Goal: Transaction & Acquisition: Book appointment/travel/reservation

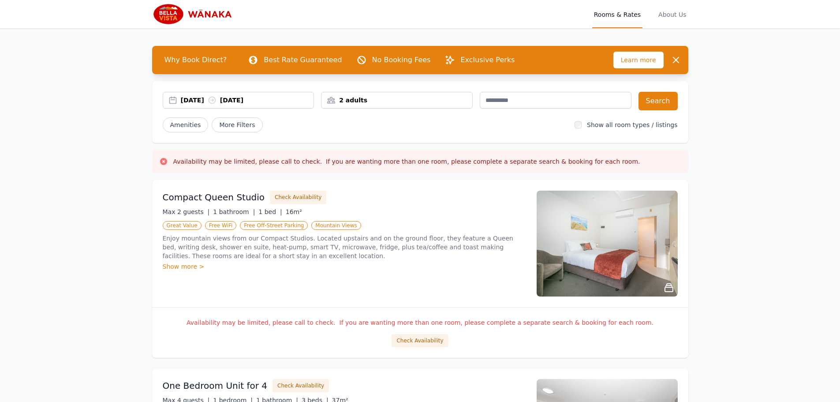
click at [241, 101] on div "30 Sep 2025 01 Oct 2025" at bounding box center [247, 100] width 133 height 9
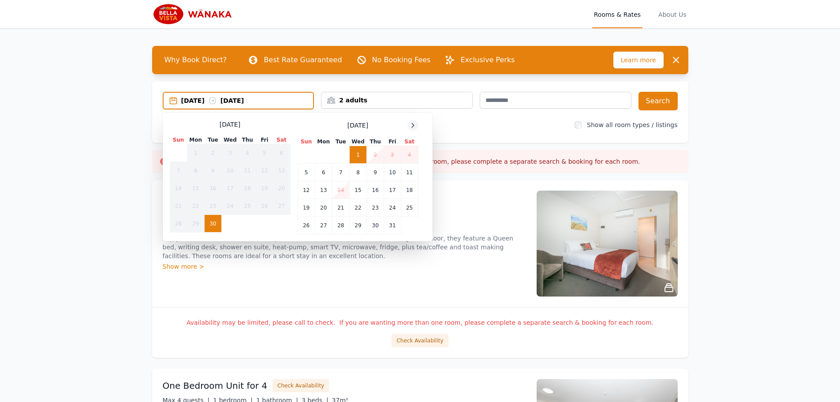
click at [412, 125] on icon at bounding box center [412, 125] width 7 height 7
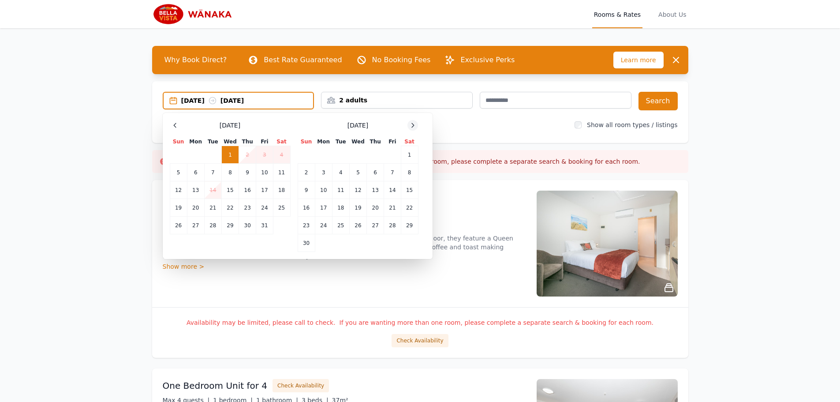
click at [412, 125] on icon at bounding box center [412, 125] width 7 height 7
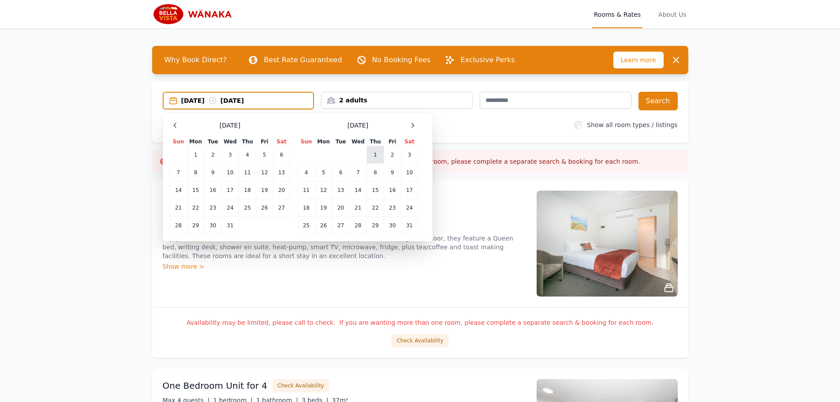
click at [375, 152] on td "1" at bounding box center [375, 155] width 17 height 18
click at [391, 154] on td "2" at bounding box center [392, 155] width 17 height 18
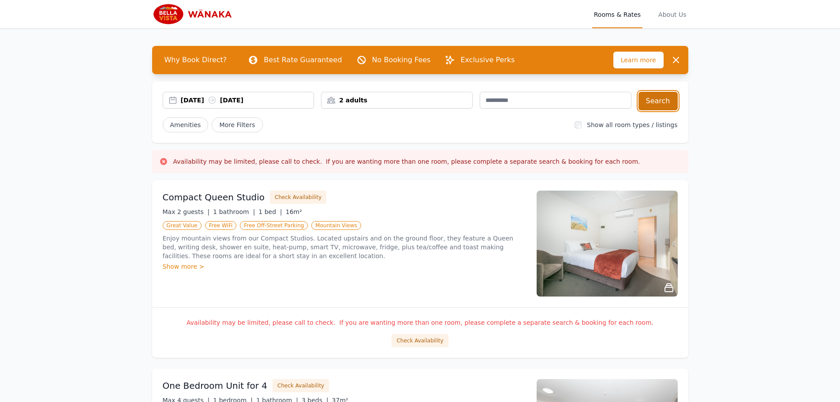
click at [652, 106] on button "Search" at bounding box center [658, 101] width 39 height 19
click at [413, 98] on div "2 adults" at bounding box center [397, 100] width 151 height 9
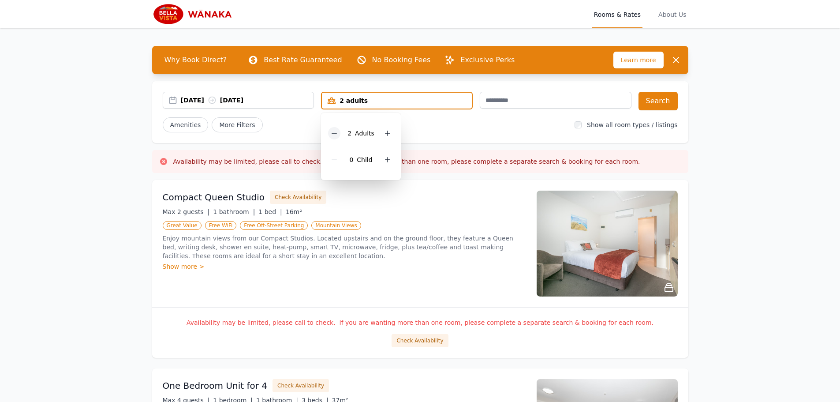
click at [335, 132] on icon at bounding box center [334, 133] width 7 height 7
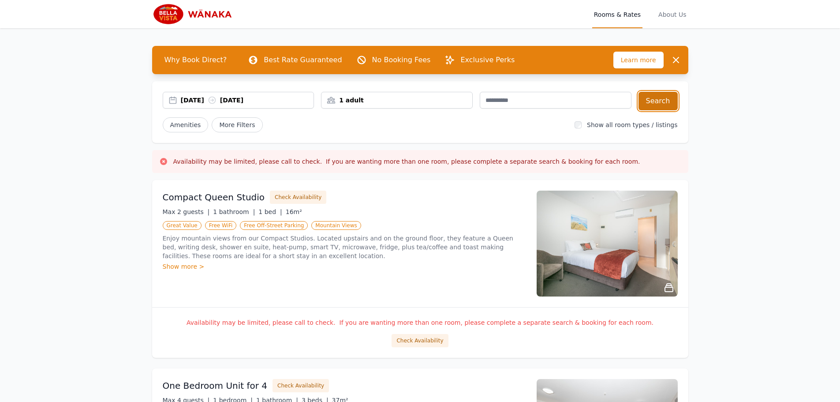
click at [664, 107] on button "Search" at bounding box center [658, 101] width 39 height 19
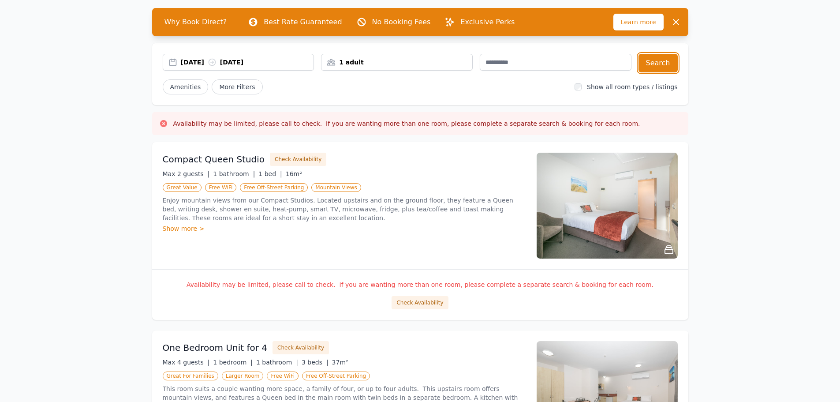
scroll to position [88, 0]
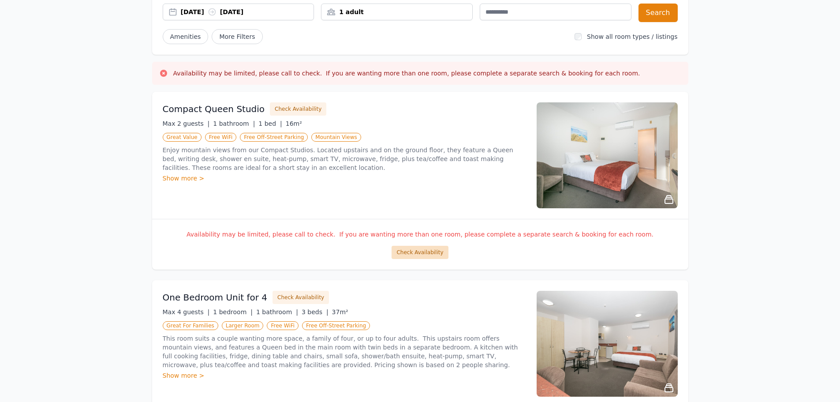
click at [440, 253] on button "Check Availability" at bounding box center [420, 252] width 56 height 13
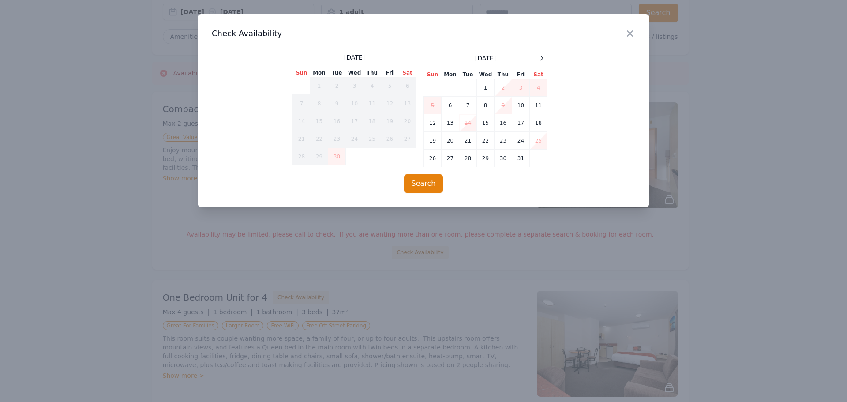
drag, startPoint x: 533, startPoint y: 52, endPoint x: 539, endPoint y: 55, distance: 6.4
click at [536, 53] on div "Close Check Availability September 2025 Sun Mon Tue Wed Thu Fri Sat 1 2 3 4 5 6…" at bounding box center [424, 110] width 452 height 193
click at [544, 59] on icon at bounding box center [541, 58] width 7 height 7
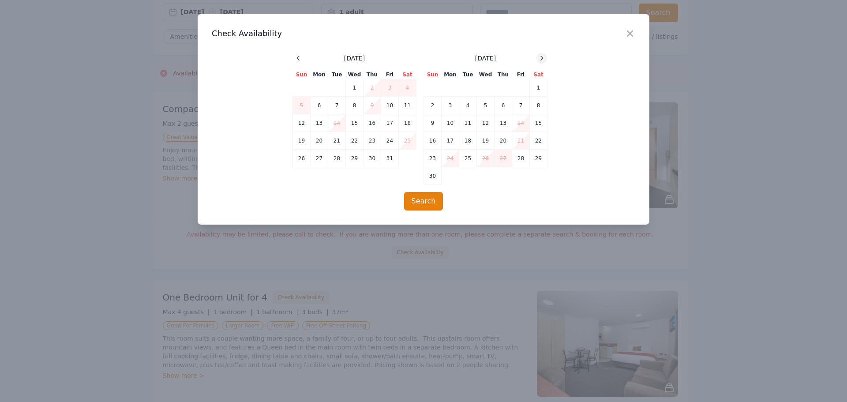
click at [544, 59] on icon at bounding box center [541, 58] width 7 height 7
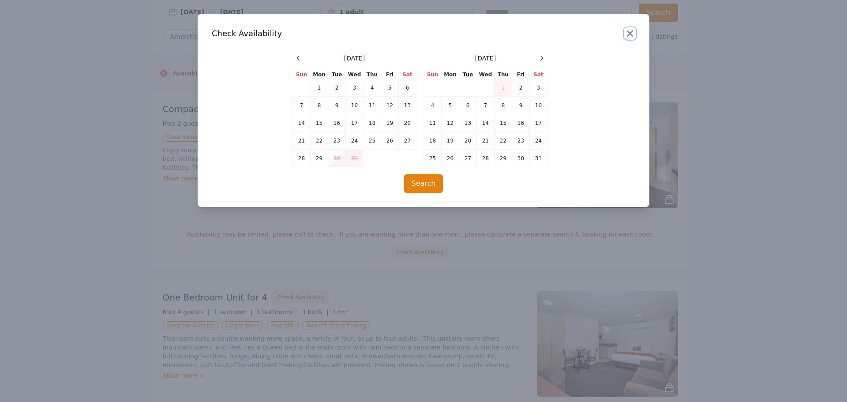
click at [627, 32] on icon "button" at bounding box center [630, 33] width 11 height 11
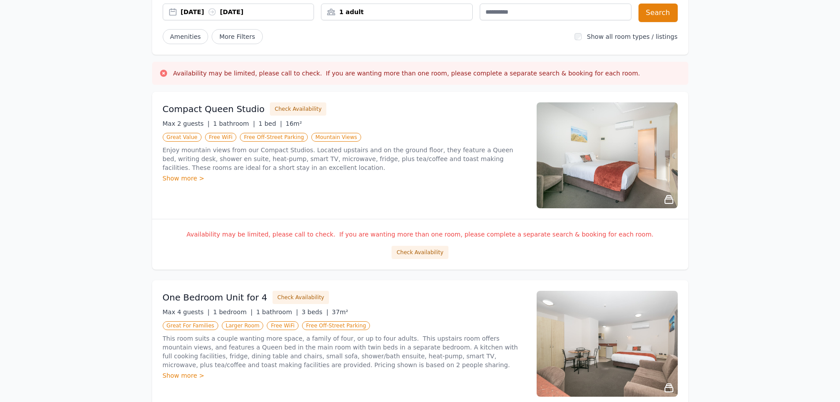
scroll to position [221, 0]
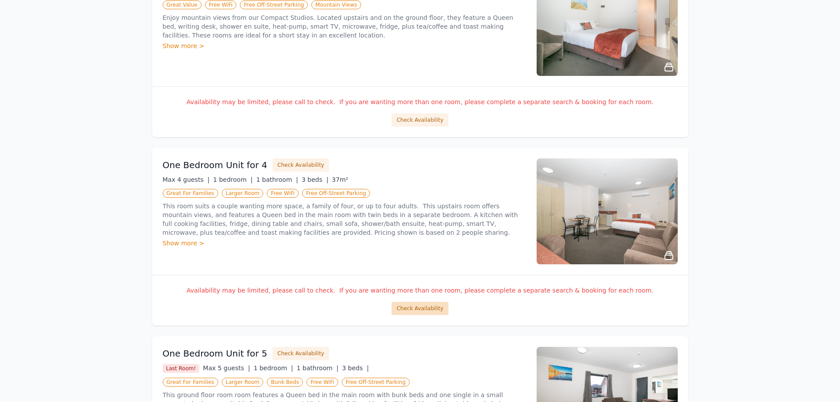
click at [417, 306] on button "Check Availability" at bounding box center [420, 308] width 56 height 13
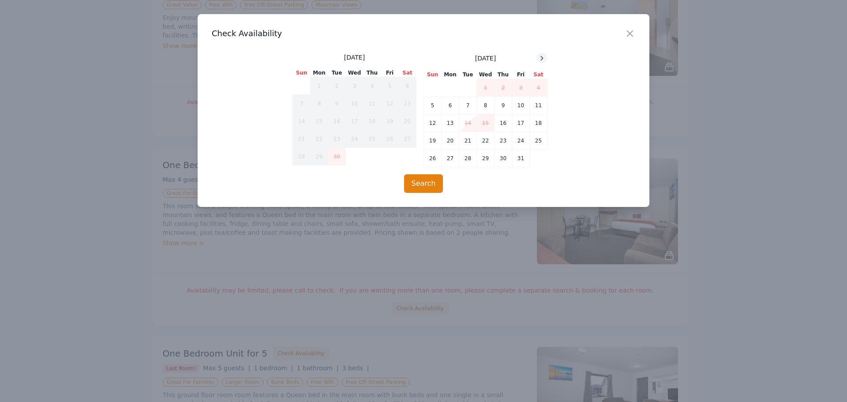
click at [545, 59] on icon at bounding box center [541, 58] width 7 height 7
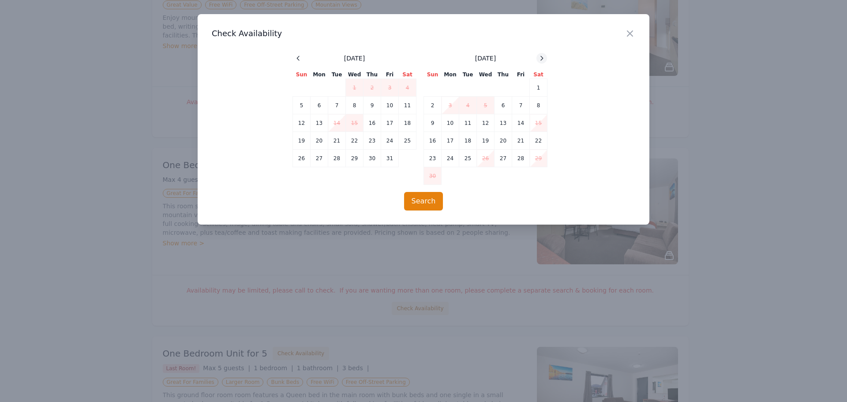
click at [545, 59] on icon at bounding box center [541, 58] width 7 height 7
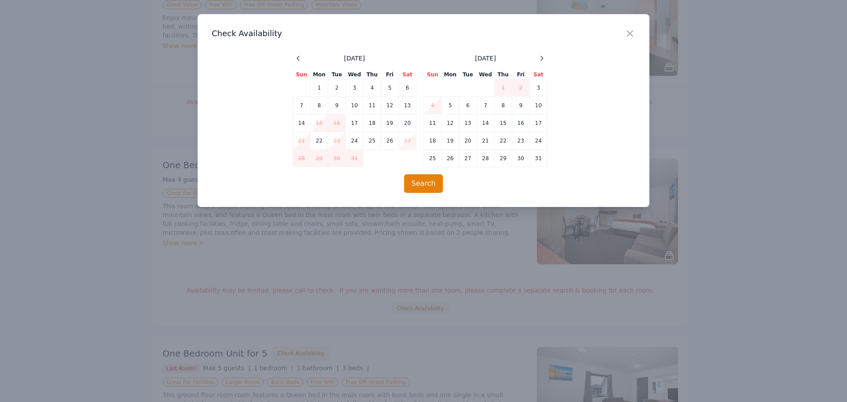
click at [645, 30] on div "Close" at bounding box center [637, 28] width 25 height 28
click at [631, 31] on icon "button" at bounding box center [630, 33] width 11 height 11
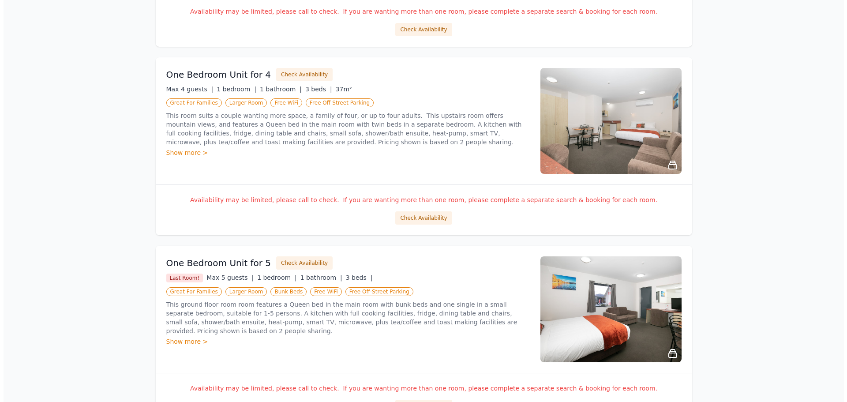
scroll to position [441, 0]
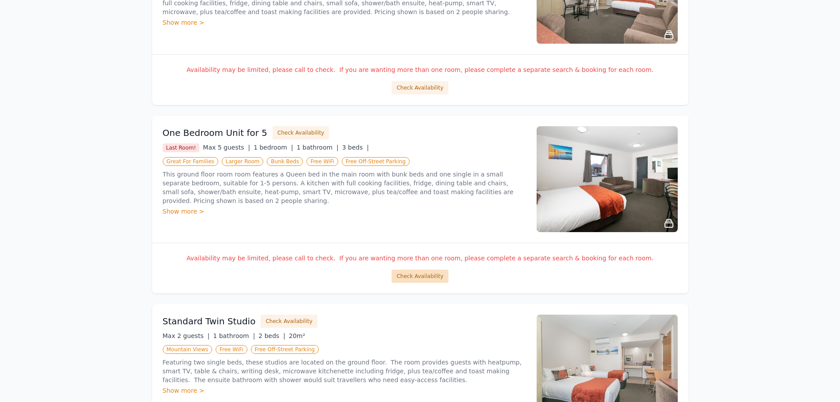
click at [418, 273] on button "Check Availability" at bounding box center [420, 276] width 56 height 13
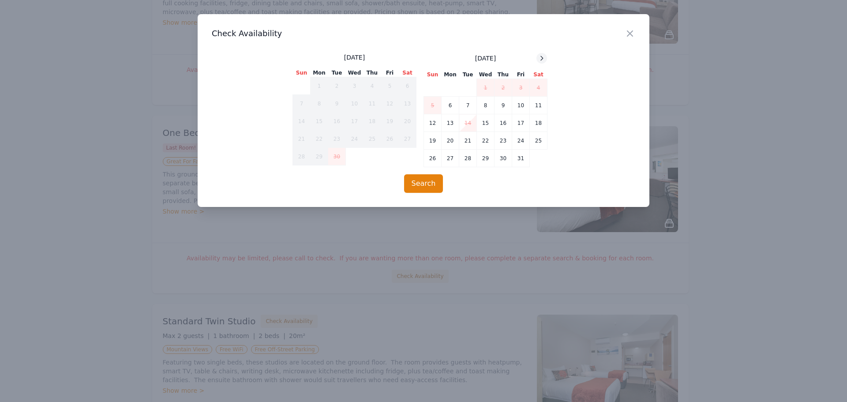
click at [542, 60] on icon at bounding box center [541, 58] width 7 height 7
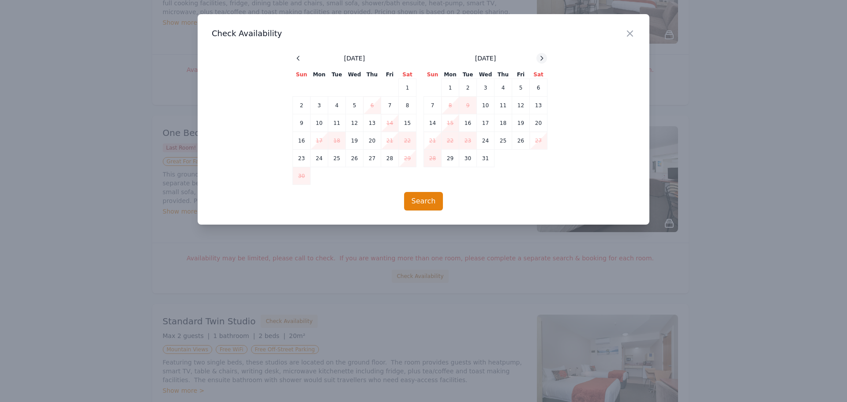
click at [542, 60] on icon at bounding box center [541, 58] width 7 height 7
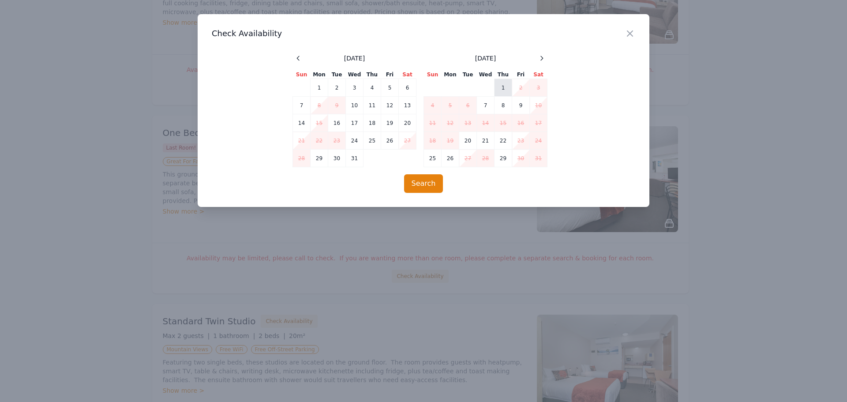
click at [501, 91] on td "1" at bounding box center [504, 88] width 18 height 18
click at [420, 186] on button "Search" at bounding box center [423, 183] width 39 height 19
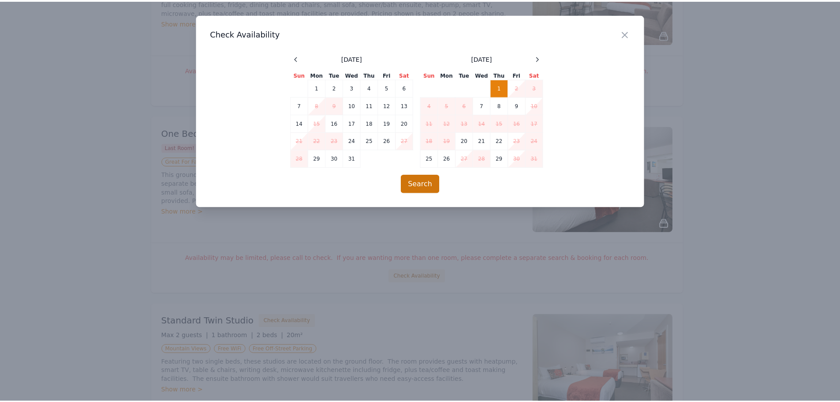
scroll to position [42, 0]
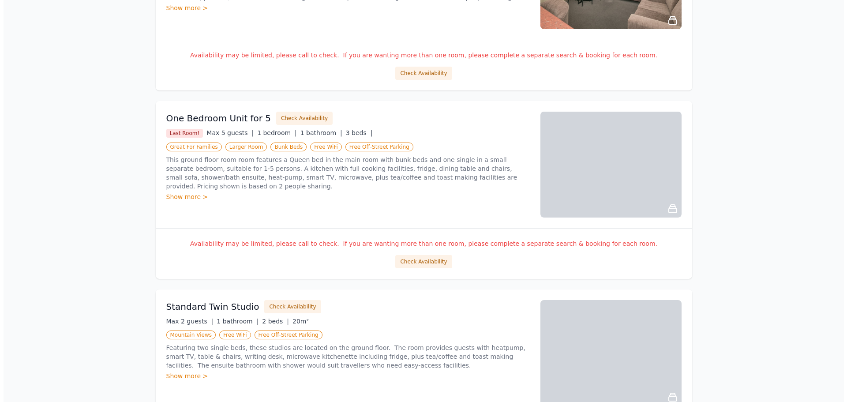
scroll to position [528, 0]
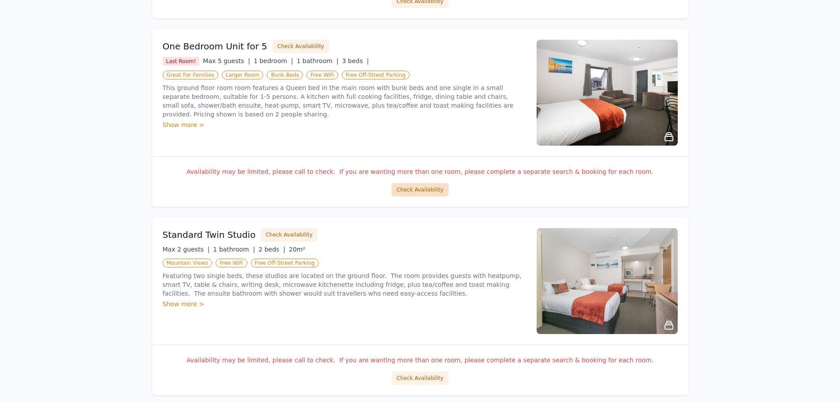
click at [427, 188] on button "Check Availability" at bounding box center [420, 189] width 56 height 13
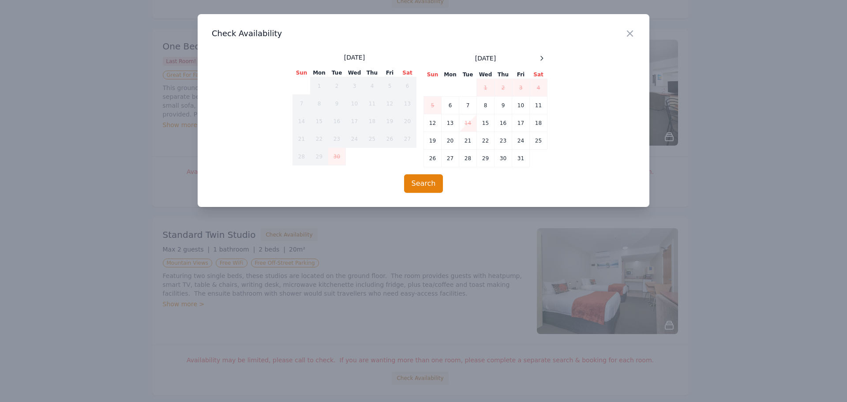
click at [534, 62] on div "[DATE]" at bounding box center [486, 58] width 124 height 11
click at [538, 61] on icon at bounding box center [541, 58] width 7 height 7
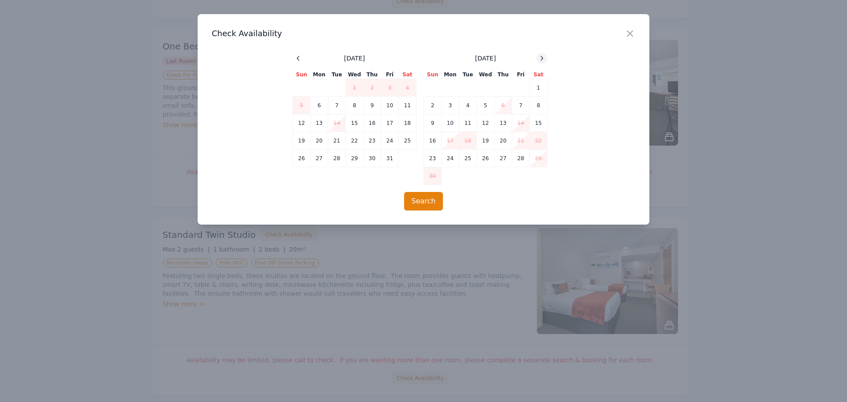
click at [538, 61] on icon at bounding box center [541, 58] width 7 height 7
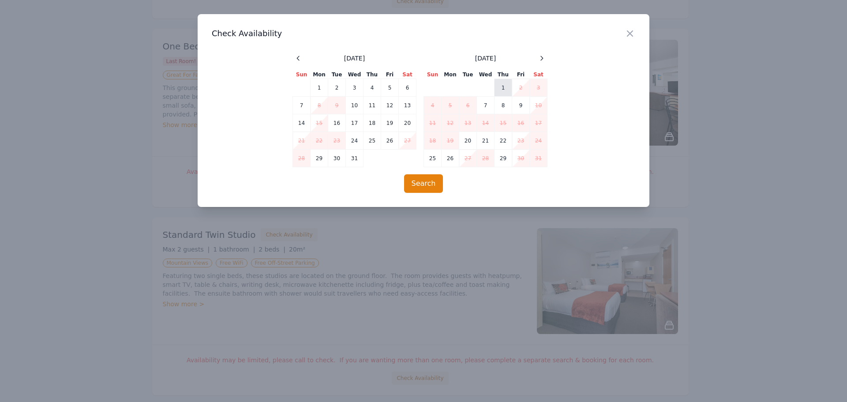
click at [505, 85] on td "1" at bounding box center [504, 88] width 18 height 18
click at [429, 182] on button "Search" at bounding box center [423, 183] width 39 height 19
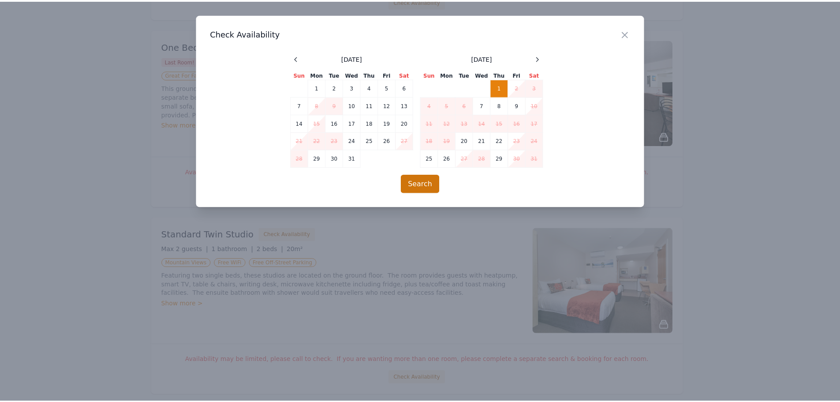
scroll to position [42, 0]
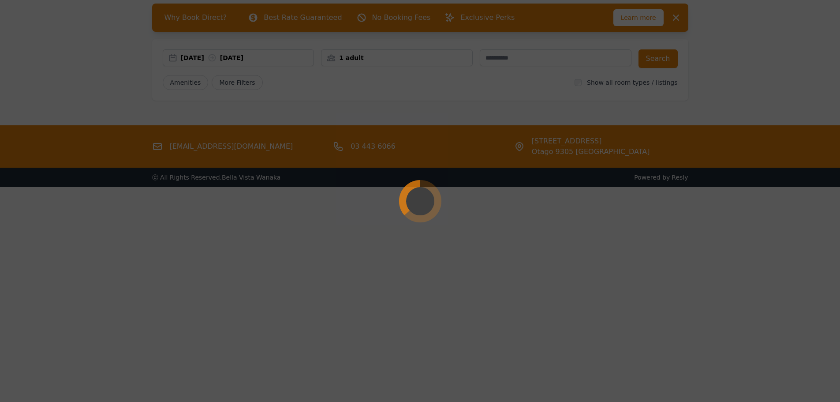
click at [425, 256] on div at bounding box center [420, 201] width 840 height 402
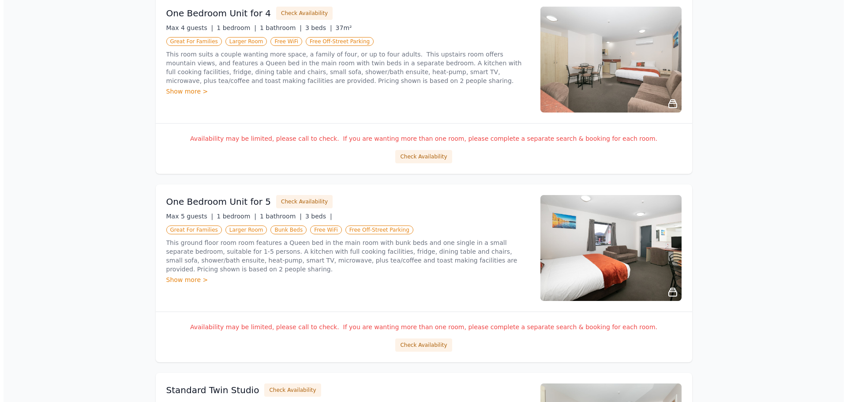
scroll to position [485, 0]
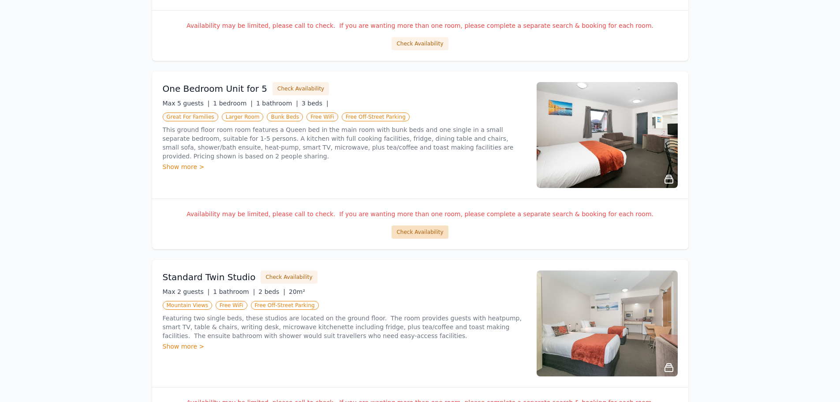
click at [421, 237] on button "Check Availability" at bounding box center [420, 231] width 56 height 13
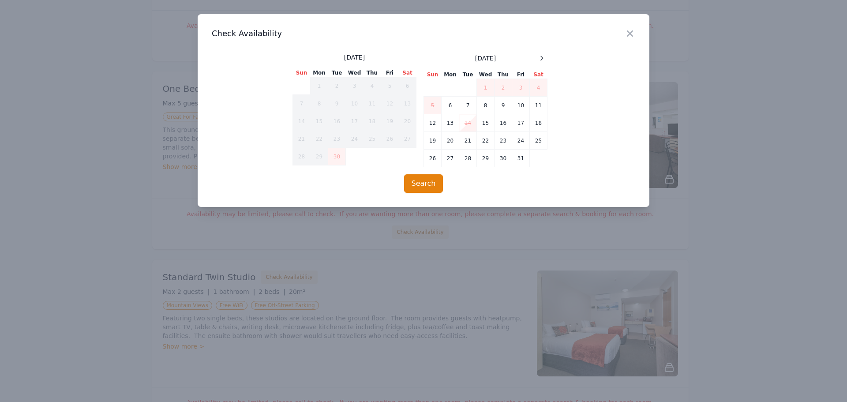
click at [547, 56] on span at bounding box center [541, 58] width 11 height 11
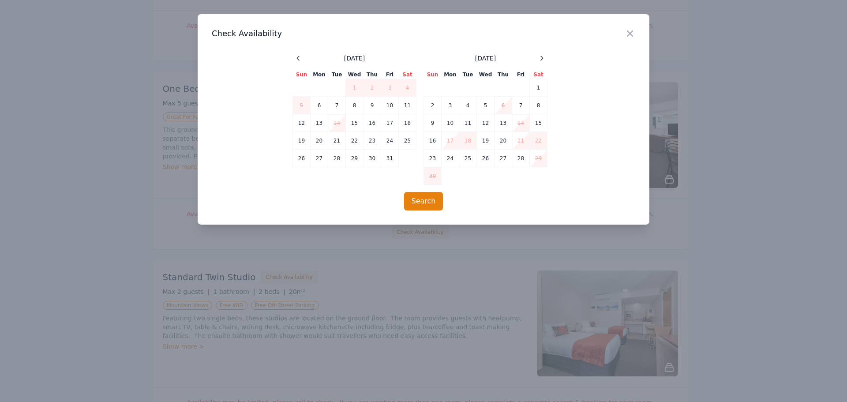
click at [547, 56] on span at bounding box center [541, 58] width 11 height 11
click at [108, 132] on div at bounding box center [423, 201] width 847 height 402
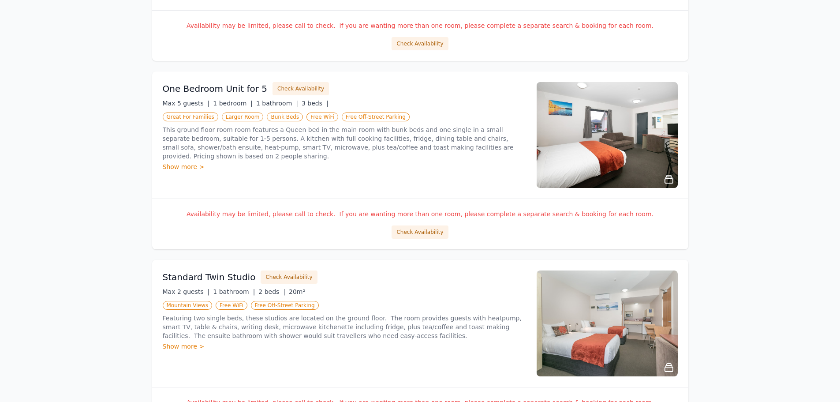
click at [197, 90] on h3 "One Bedroom Unit for 5" at bounding box center [215, 89] width 105 height 12
click at [227, 88] on h3 "One Bedroom Unit for 5" at bounding box center [215, 89] width 105 height 12
click at [309, 86] on button "Check Availability" at bounding box center [301, 88] width 56 height 13
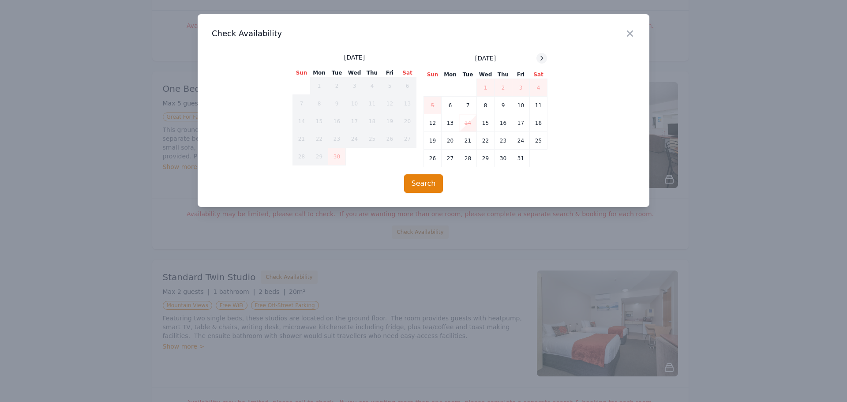
click at [540, 58] on icon at bounding box center [541, 58] width 7 height 7
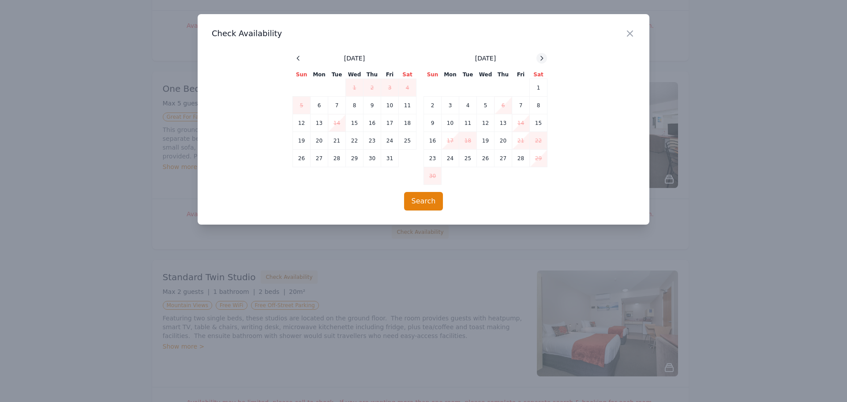
click at [540, 58] on icon at bounding box center [541, 58] width 7 height 7
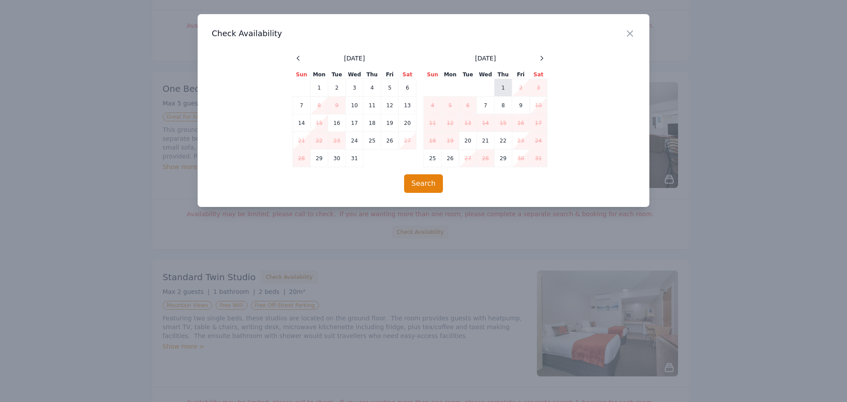
click at [502, 93] on td "1" at bounding box center [504, 88] width 18 height 18
click at [524, 85] on td "2" at bounding box center [521, 88] width 18 height 18
click at [431, 184] on button "Search" at bounding box center [423, 183] width 39 height 19
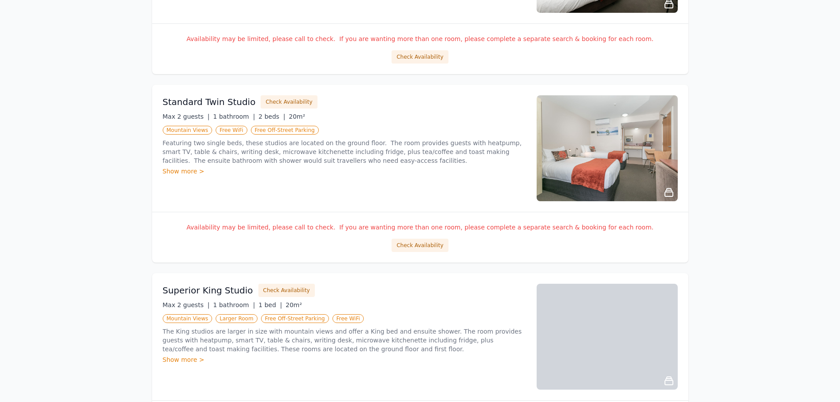
scroll to position [662, 0]
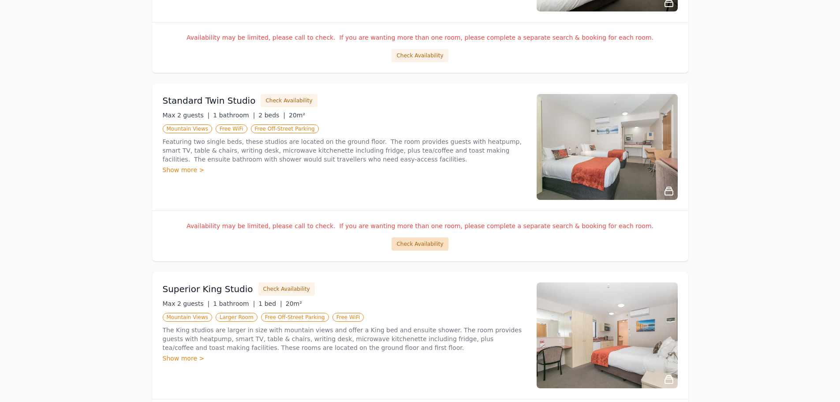
click at [426, 245] on button "Check Availability" at bounding box center [420, 243] width 56 height 13
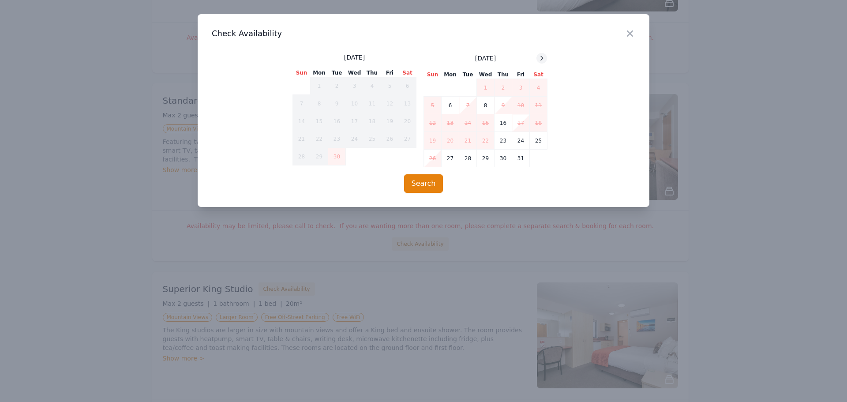
click at [543, 57] on icon at bounding box center [541, 58] width 7 height 7
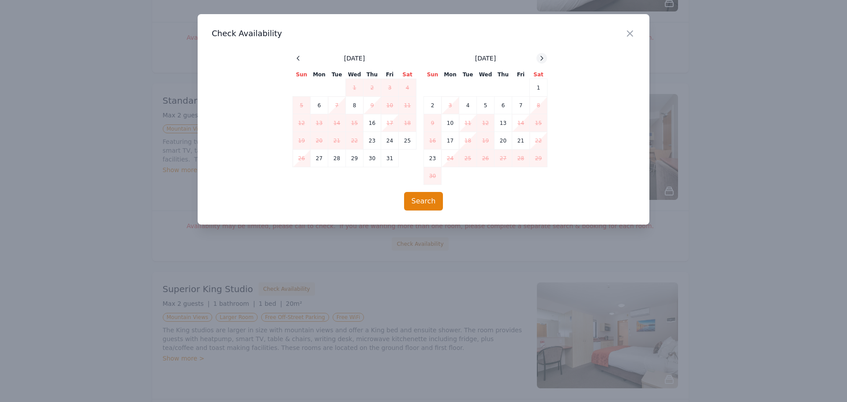
click at [543, 57] on icon at bounding box center [541, 58] width 7 height 7
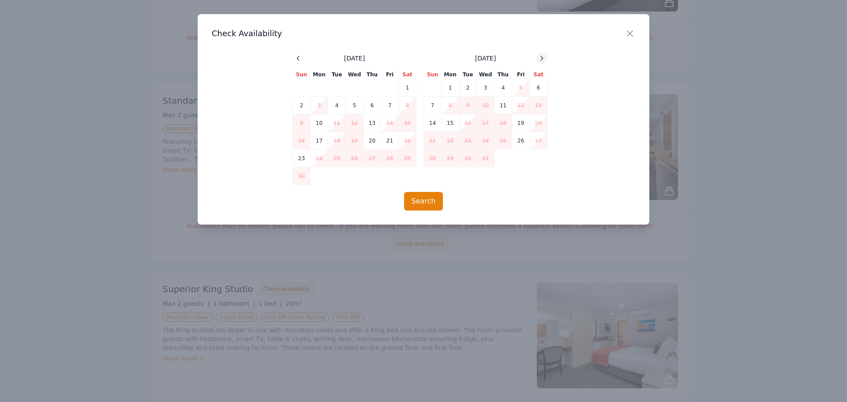
click at [543, 57] on icon at bounding box center [541, 58] width 7 height 7
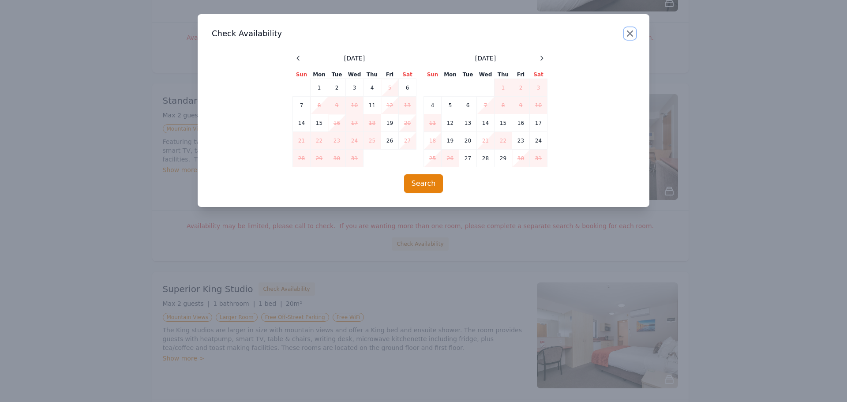
click at [633, 35] on icon "button" at bounding box center [630, 33] width 11 height 11
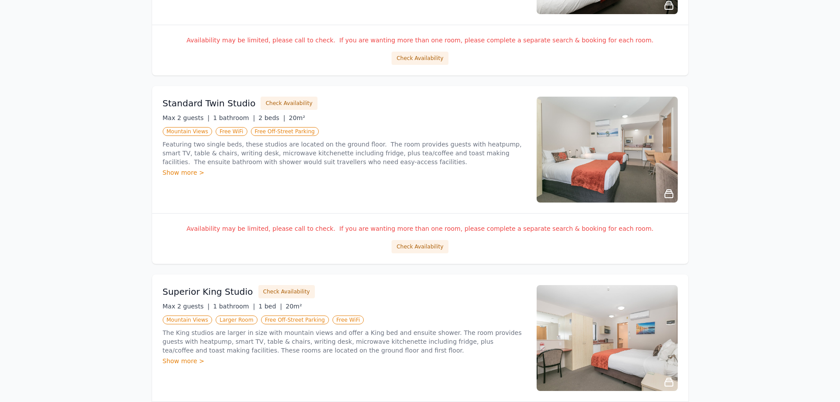
scroll to position [441, 0]
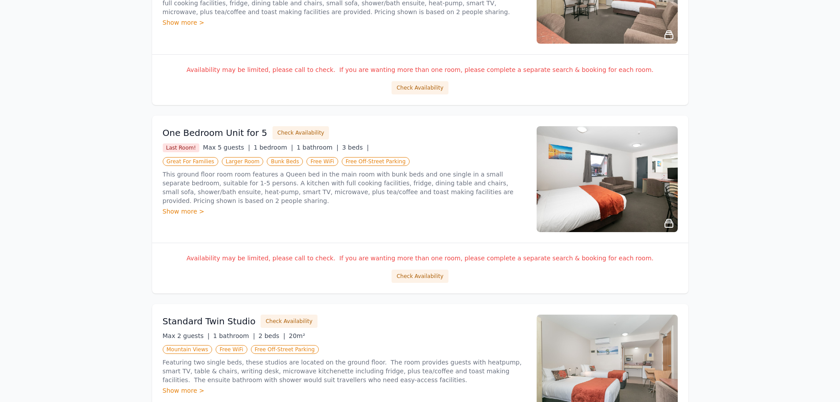
click at [172, 207] on div "Show more >" at bounding box center [345, 211] width 364 height 9
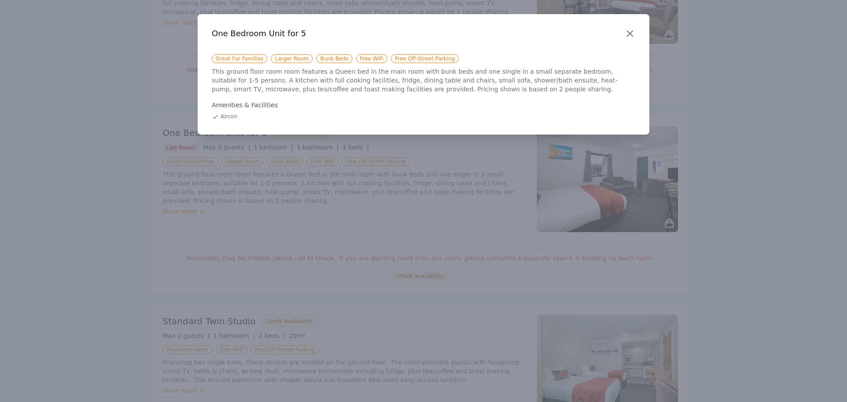
click at [627, 31] on icon "button" at bounding box center [630, 33] width 11 height 11
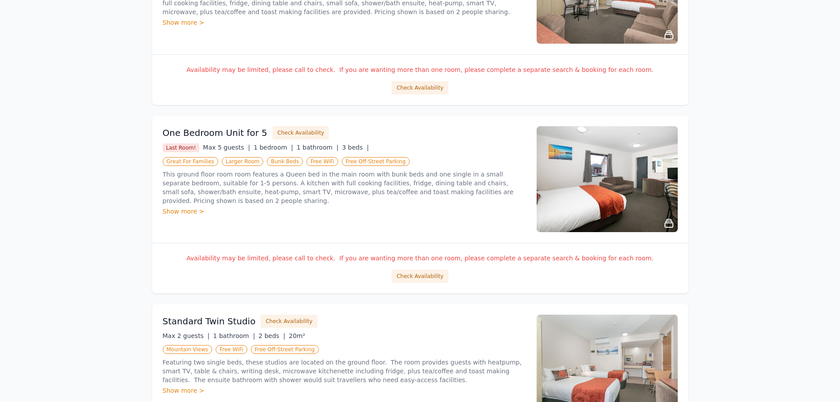
click at [248, 131] on h3 "One Bedroom Unit for 5" at bounding box center [215, 133] width 105 height 12
click at [578, 202] on img at bounding box center [607, 179] width 141 height 106
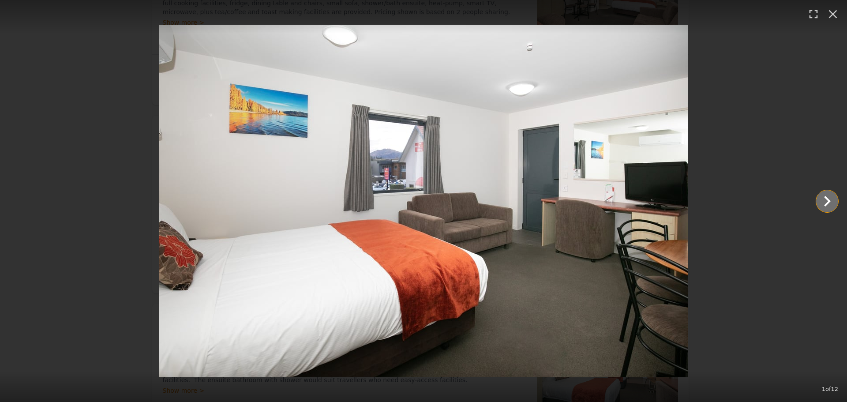
click at [821, 198] on icon "Show slide 2 of 12" at bounding box center [827, 201] width 21 height 21
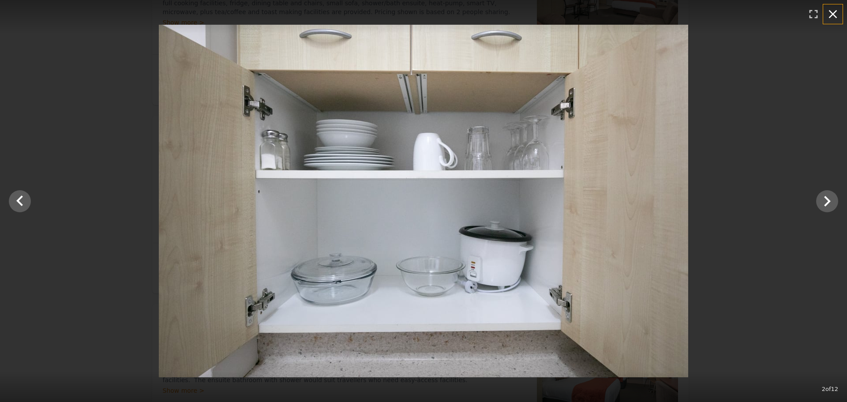
click at [827, 13] on icon "button" at bounding box center [833, 14] width 14 height 14
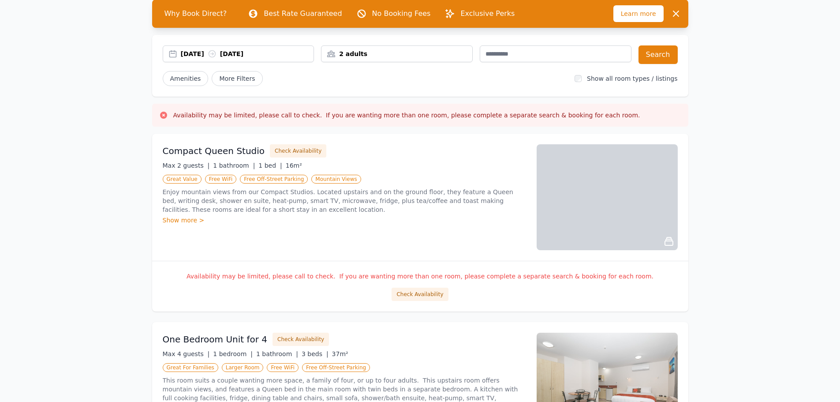
scroll to position [0, 0]
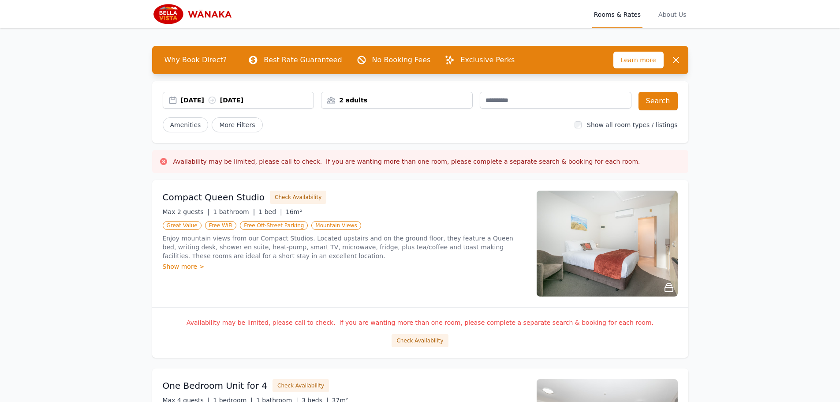
click at [253, 96] on div "01 Jan 2026 02 Jan 2026" at bounding box center [247, 100] width 133 height 9
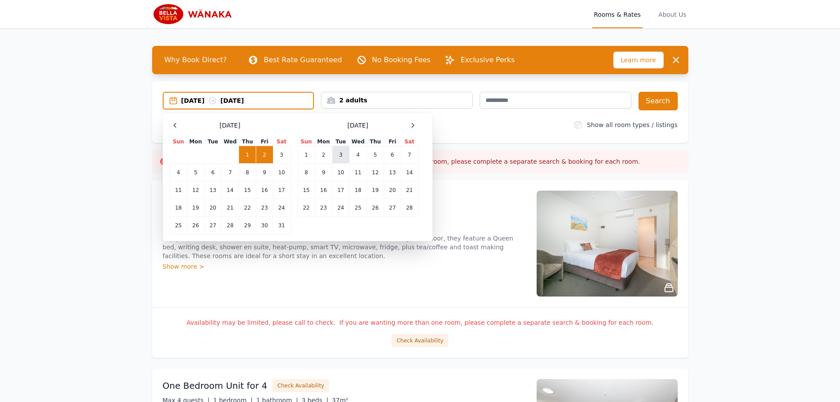
click at [344, 154] on td "3" at bounding box center [340, 155] width 17 height 18
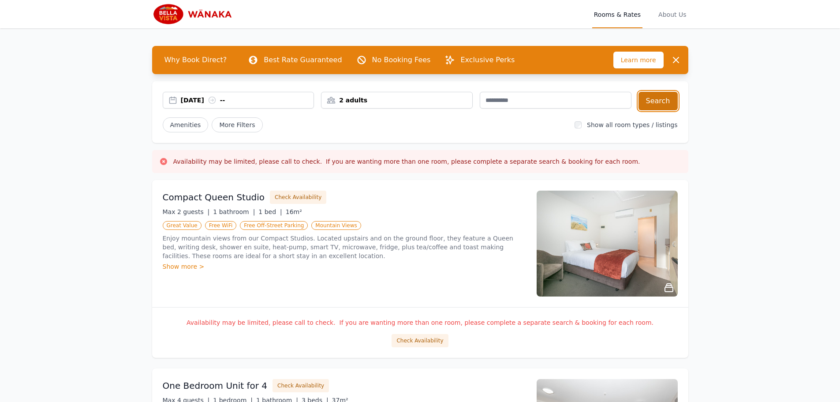
click at [664, 99] on button "Search" at bounding box center [658, 101] width 39 height 19
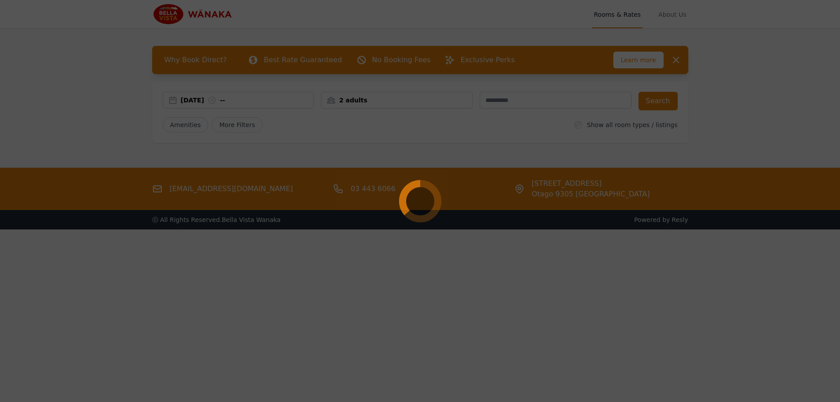
click at [395, 173] on div at bounding box center [420, 201] width 840 height 402
click at [561, 156] on div at bounding box center [420, 201] width 840 height 402
click at [598, 93] on div at bounding box center [420, 201] width 840 height 402
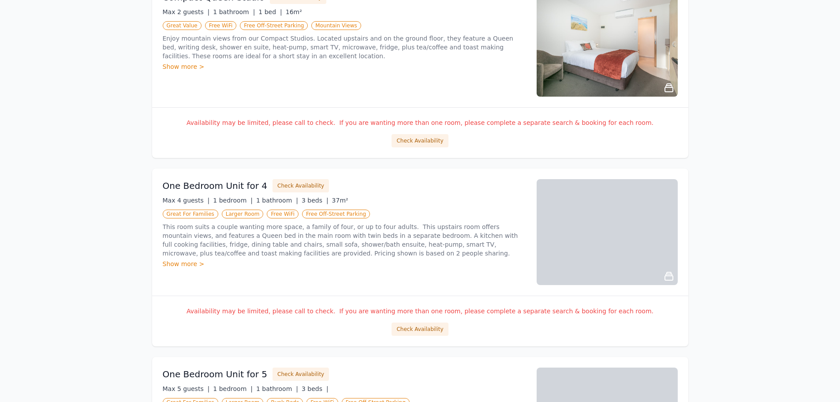
scroll to position [88, 0]
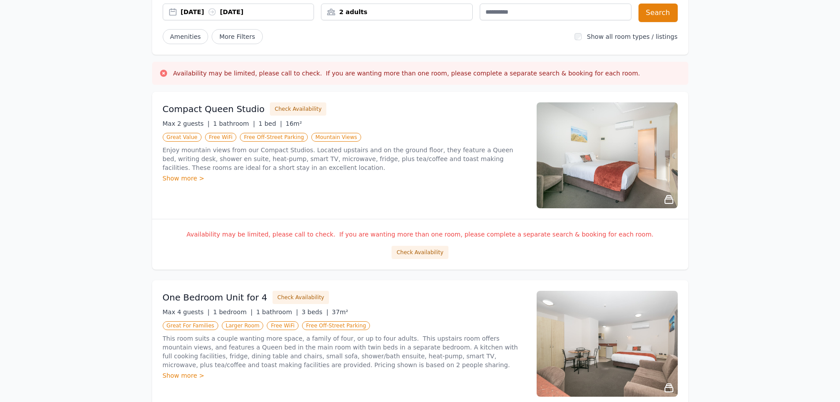
click at [275, 11] on div "[DATE] [DATE]" at bounding box center [247, 12] width 133 height 9
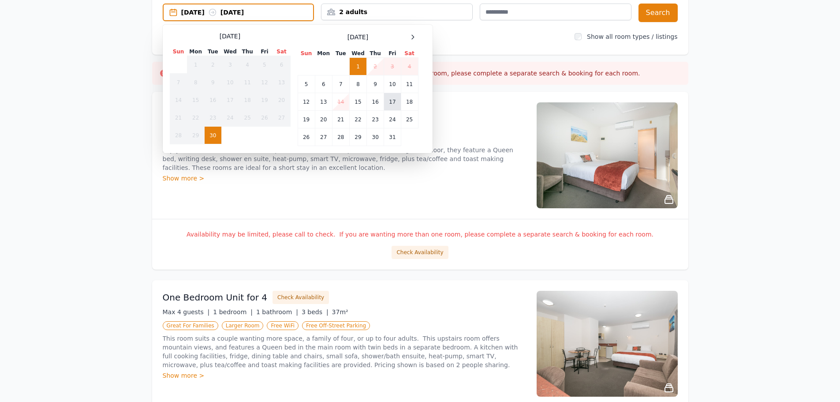
click at [393, 101] on td "17" at bounding box center [392, 102] width 17 height 18
click at [412, 100] on td "18" at bounding box center [409, 102] width 17 height 18
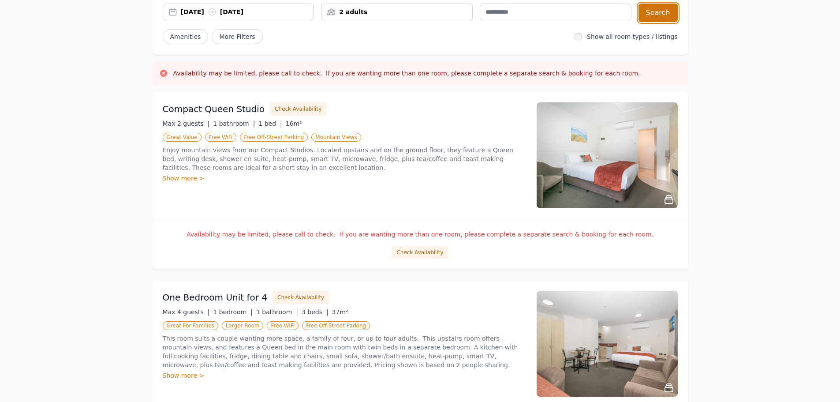
click at [658, 12] on button "Search" at bounding box center [658, 13] width 39 height 19
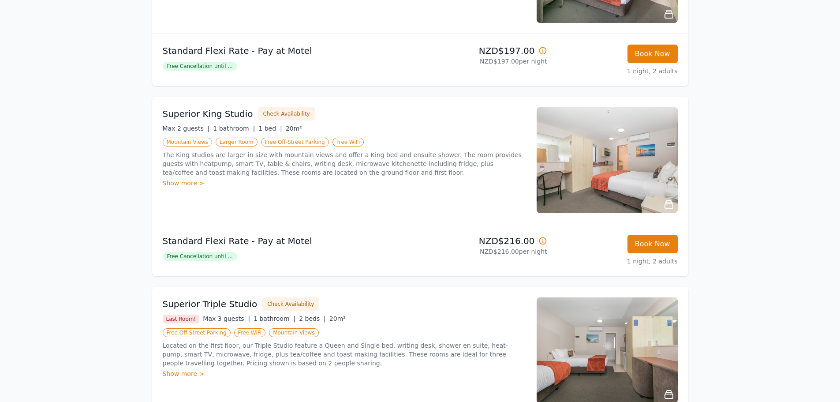
scroll to position [353, 0]
